Goal: Find specific page/section: Find specific page/section

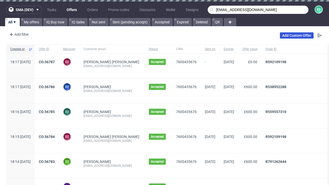
type input "[EMAIL_ADDRESS][DOMAIN_NAME]"
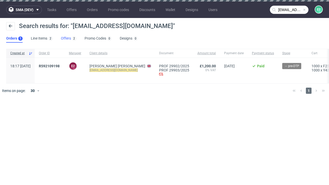
click at [69, 39] on link "Offers 2" at bounding box center [68, 38] width 15 height 8
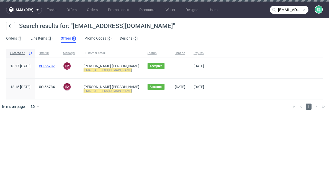
click at [55, 66] on link "CO.56787" at bounding box center [47, 66] width 16 height 4
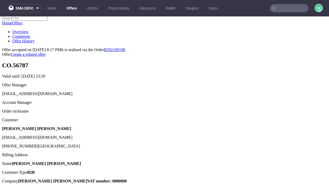
scroll to position [65, 0]
